Goal: Task Accomplishment & Management: Use online tool/utility

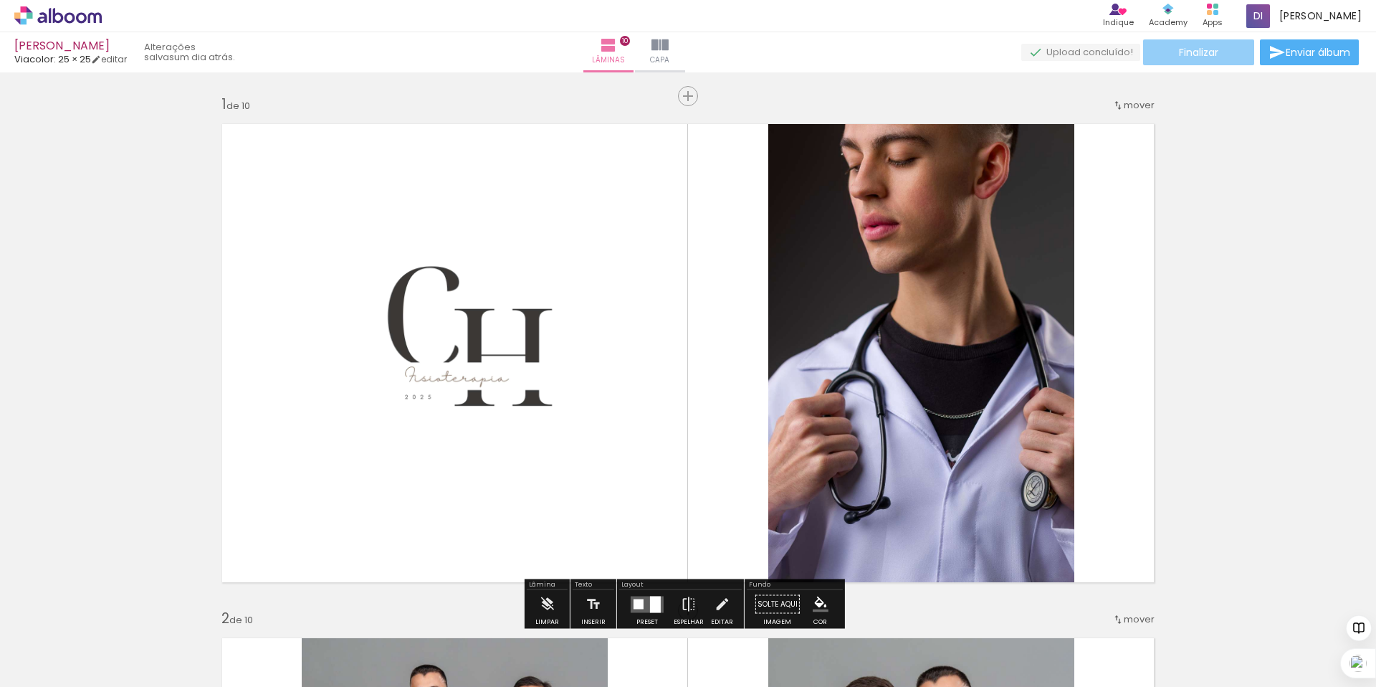
click at [1179, 54] on span "Finalizar" at bounding box center [1198, 52] width 39 height 10
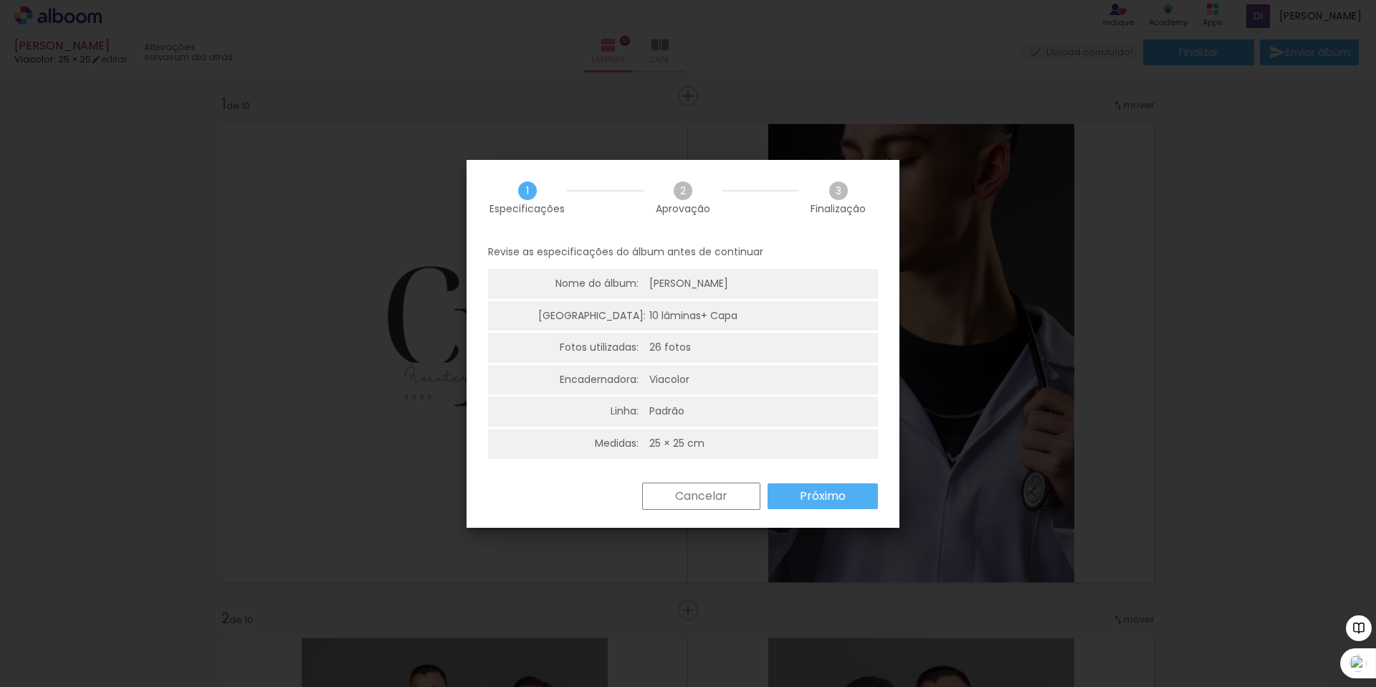
click at [0, 0] on slot "Próximo" at bounding box center [0, 0] width 0 height 0
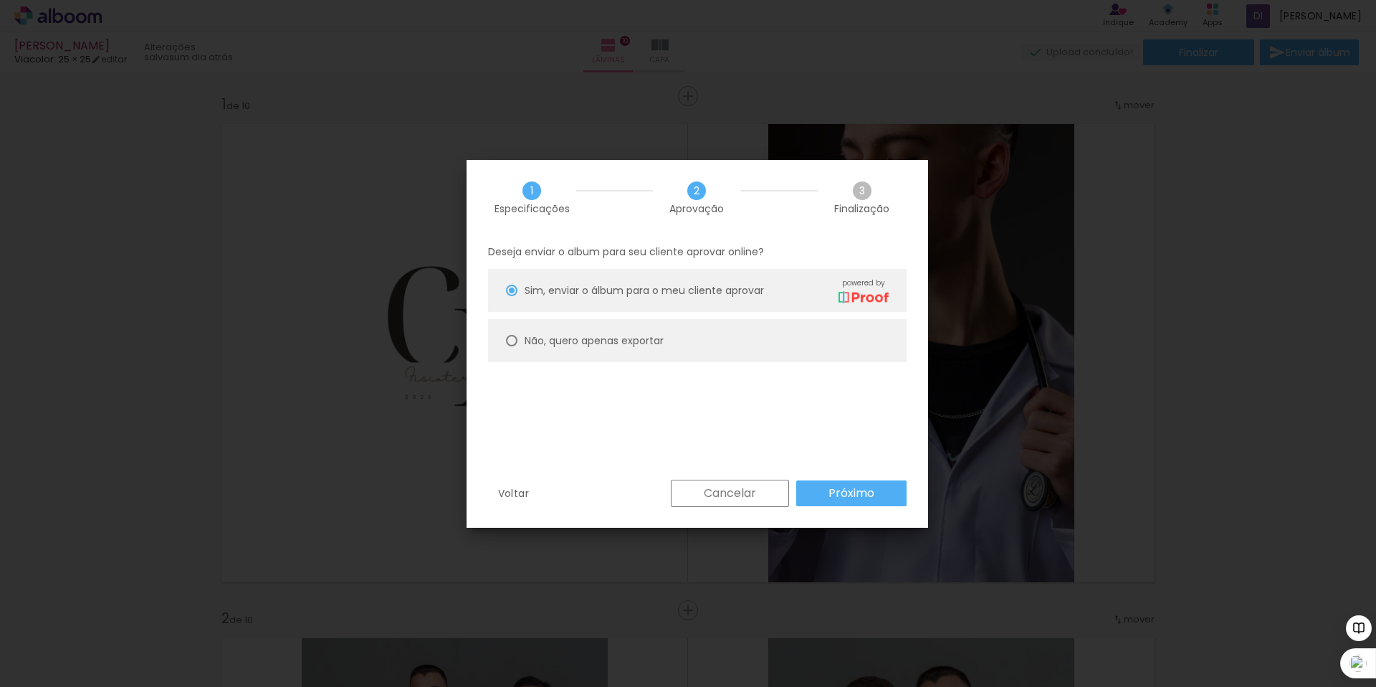
click at [513, 296] on div at bounding box center [511, 289] width 11 height 11
type paper-radio-button "on"
click at [0, 0] on slot "Próximo" at bounding box center [0, 0] width 0 height 0
type input "Alta, 300 DPI"
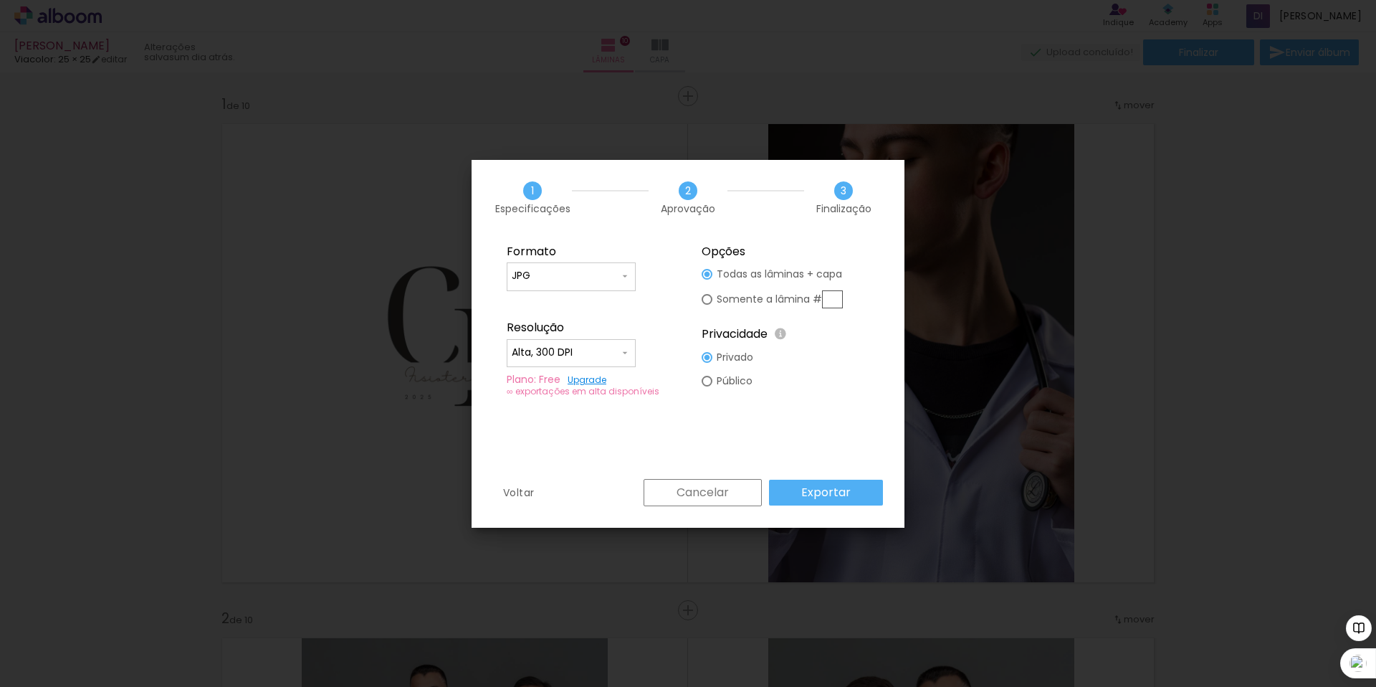
click at [0, 0] on slot "Exportar" at bounding box center [0, 0] width 0 height 0
